Goal: Task Accomplishment & Management: Manage account settings

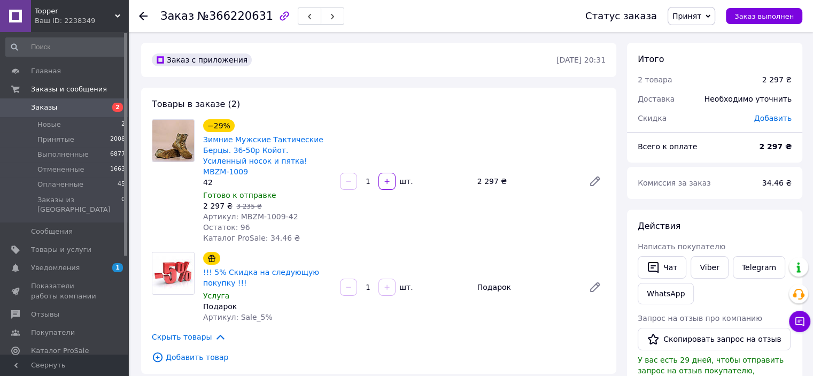
click at [48, 107] on span "Заказы" at bounding box center [44, 108] width 26 height 10
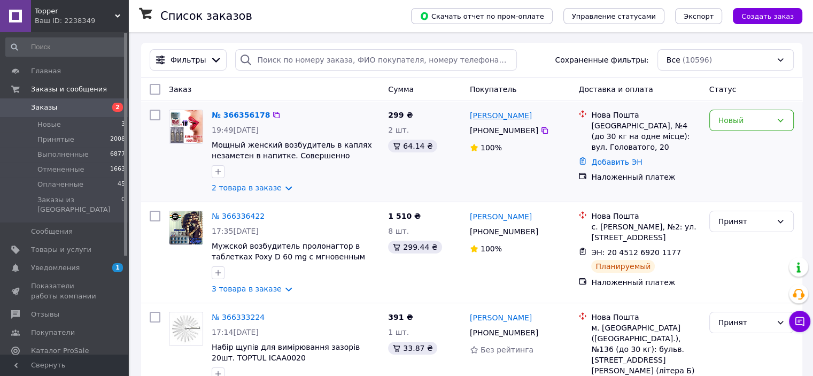
click at [519, 116] on link "[PERSON_NAME]" at bounding box center [501, 115] width 62 height 11
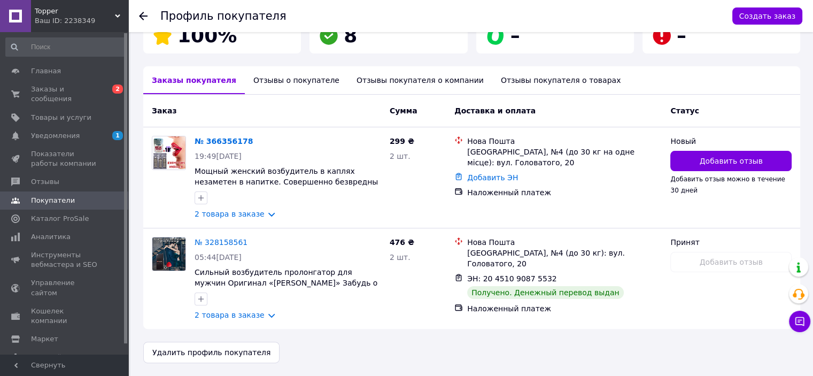
scroll to position [209, 0]
click at [48, 89] on span "Заказы и сообщения" at bounding box center [65, 93] width 68 height 19
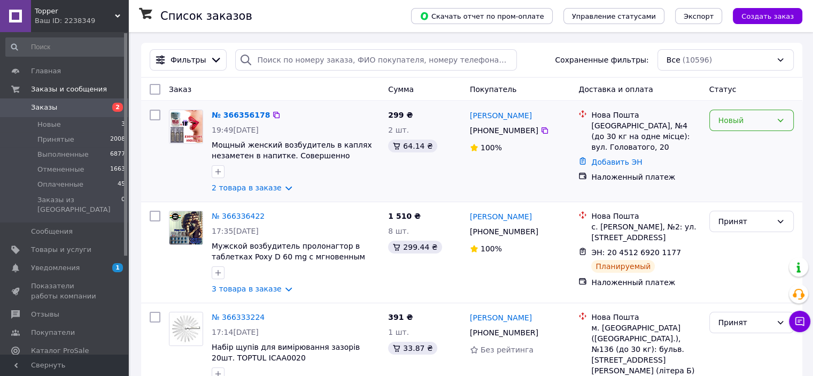
click at [767, 129] on div "Новый" at bounding box center [751, 120] width 84 height 21
click at [765, 141] on li "Принят" at bounding box center [750, 143] width 83 height 19
click at [242, 112] on link "№ 366356178" at bounding box center [241, 115] width 58 height 9
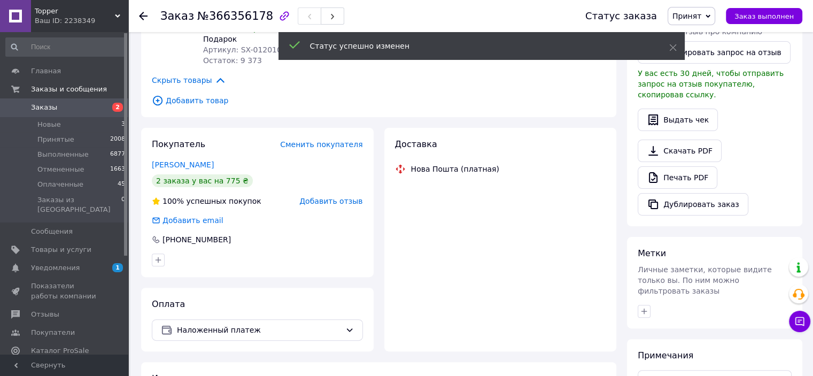
scroll to position [515, 0]
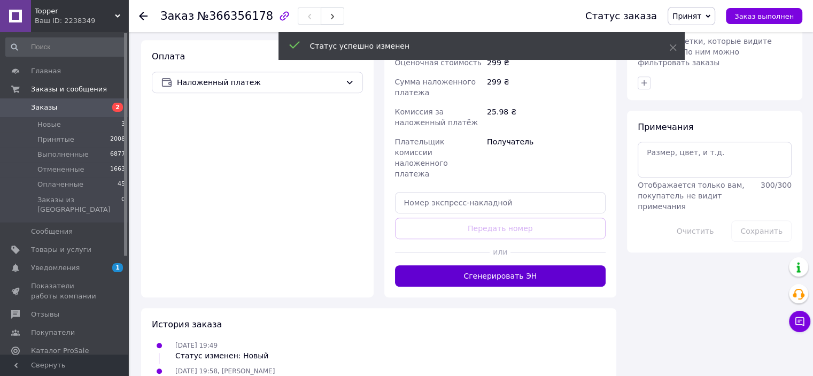
click at [490, 265] on button "Сгенерировать ЭН" at bounding box center [500, 275] width 211 height 21
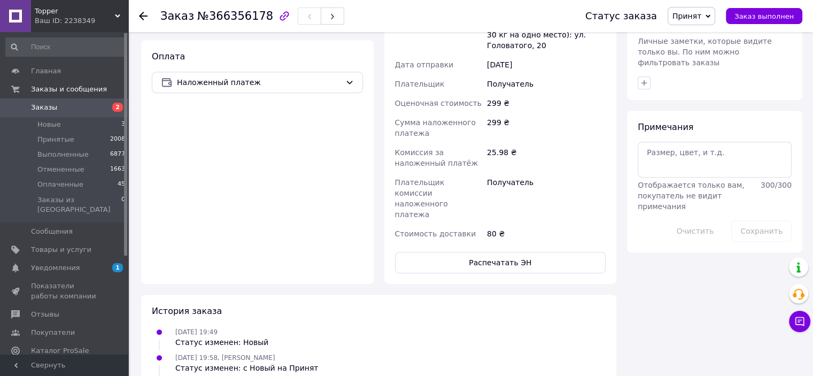
click at [44, 104] on span "Заказы" at bounding box center [44, 108] width 26 height 10
